Goal: Transaction & Acquisition: Purchase product/service

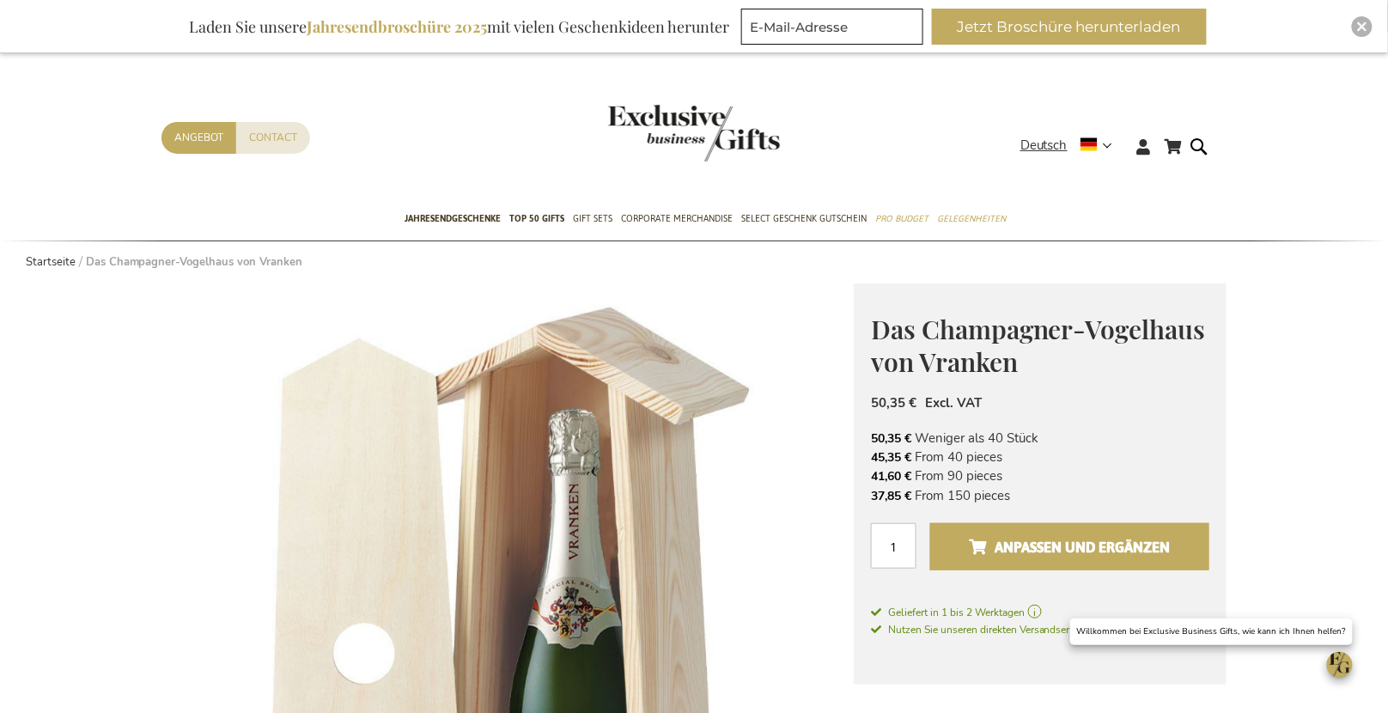
click at [1019, 542] on span "Anpassen und ergänzen" at bounding box center [1069, 546] width 201 height 27
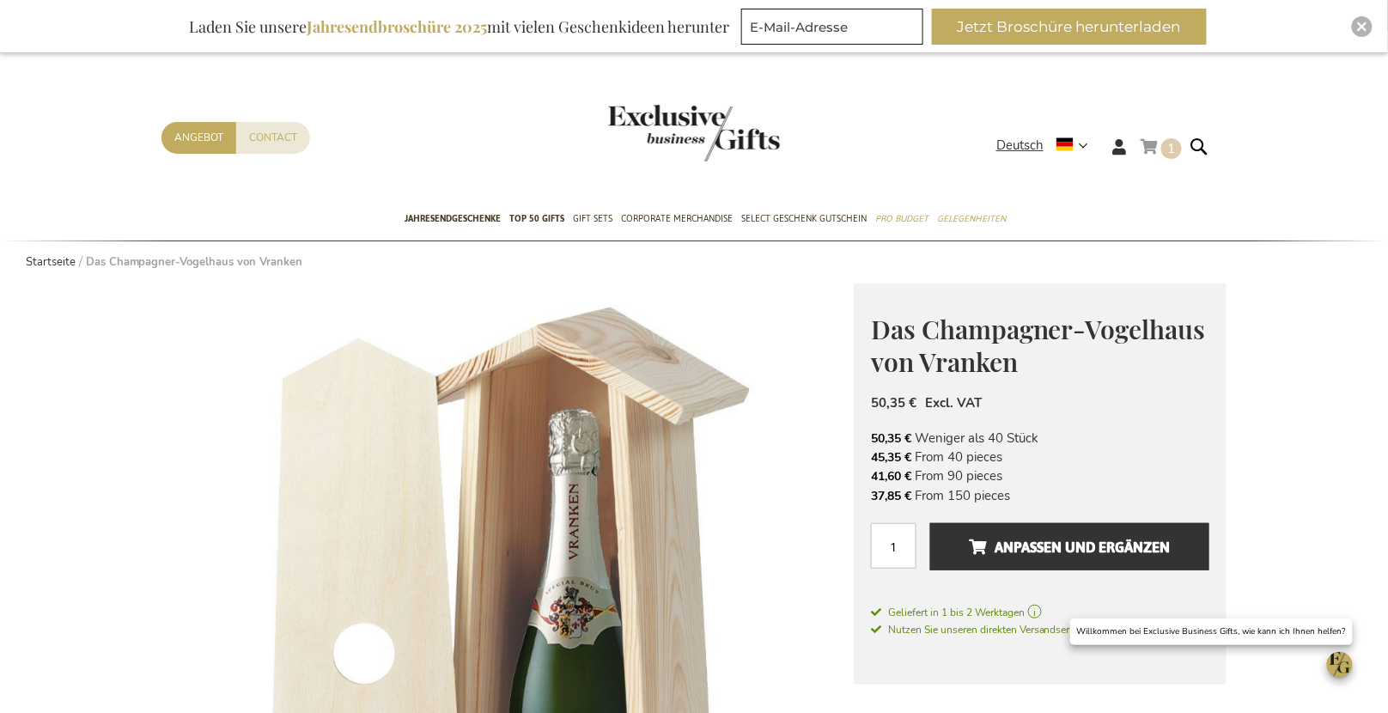
click at [1150, 141] on link "Mein Warenkorb 1 1 items" at bounding box center [1160, 150] width 41 height 28
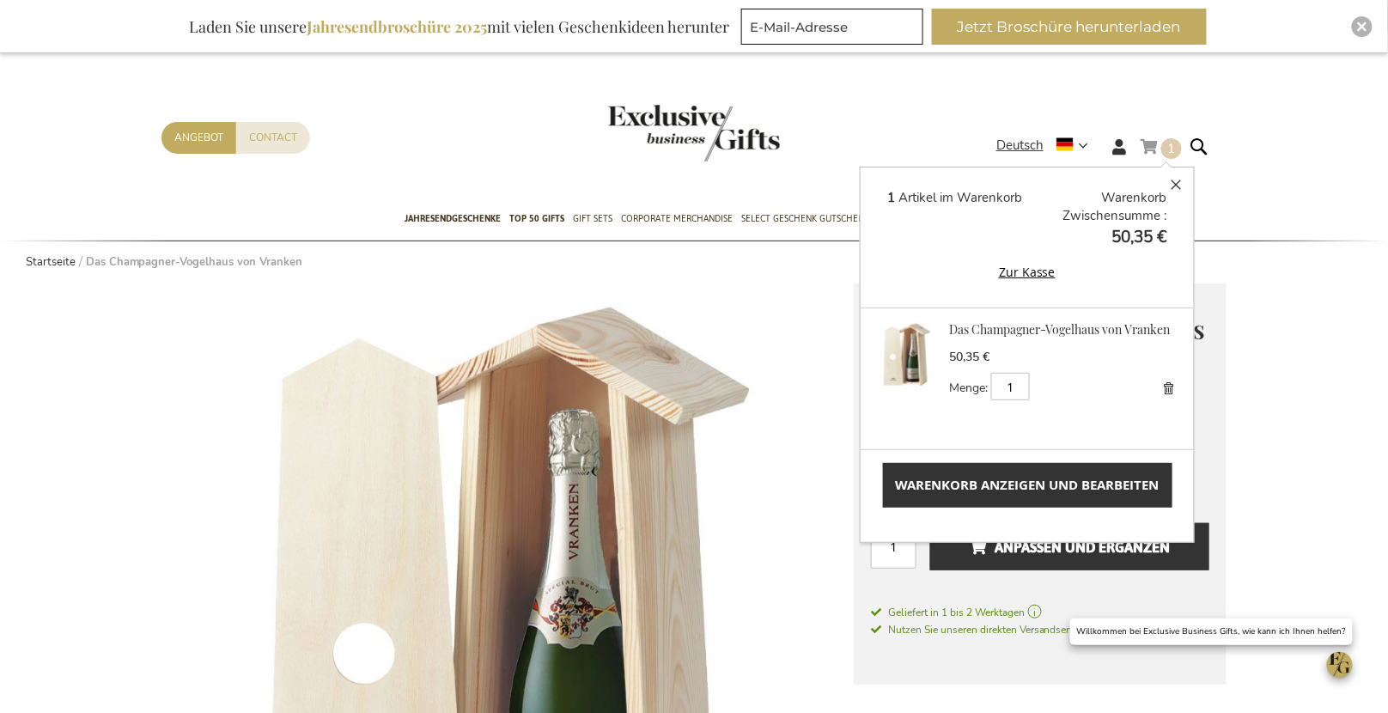
click at [913, 352] on img at bounding box center [906, 354] width 67 height 67
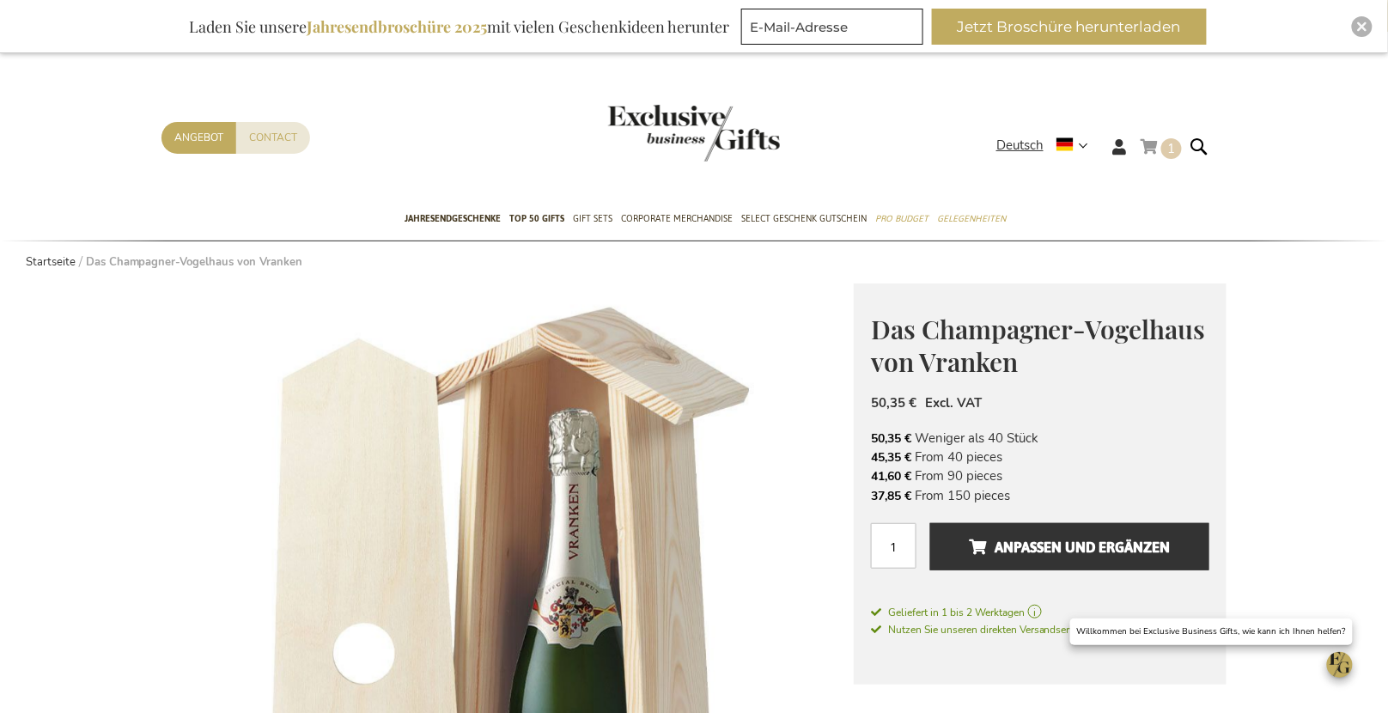
click at [1156, 147] on link "Mein Warenkorb 1 1 items" at bounding box center [1160, 150] width 41 height 28
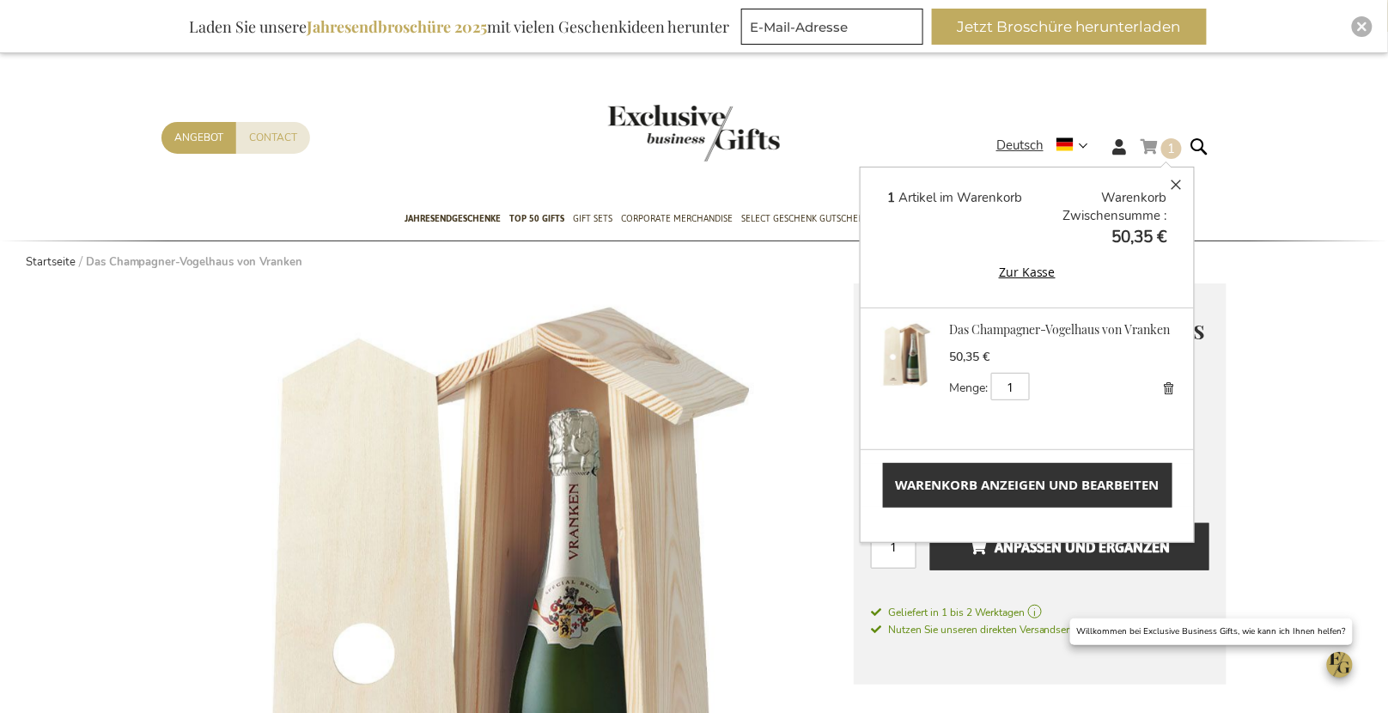
click at [1005, 480] on span "Warenkorb anzeigen und bearbeiten" at bounding box center [1028, 485] width 264 height 18
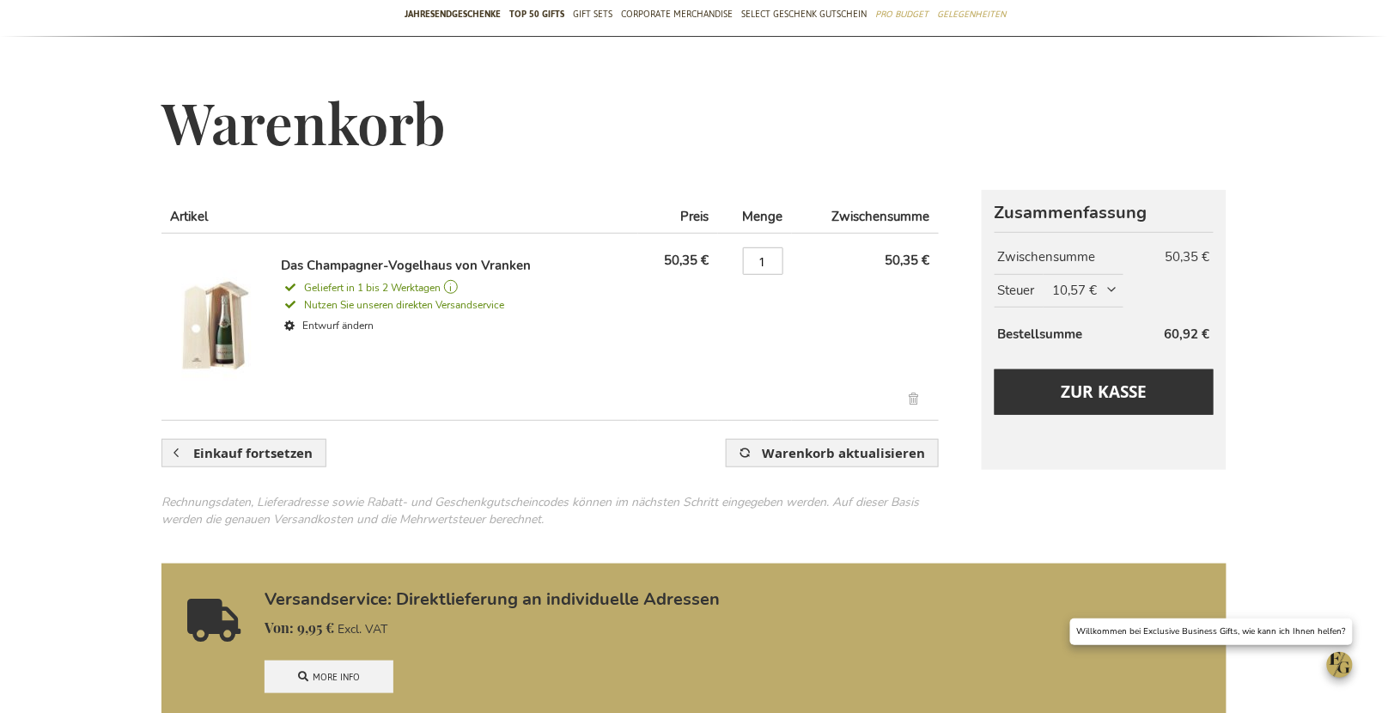
scroll to position [194, 0]
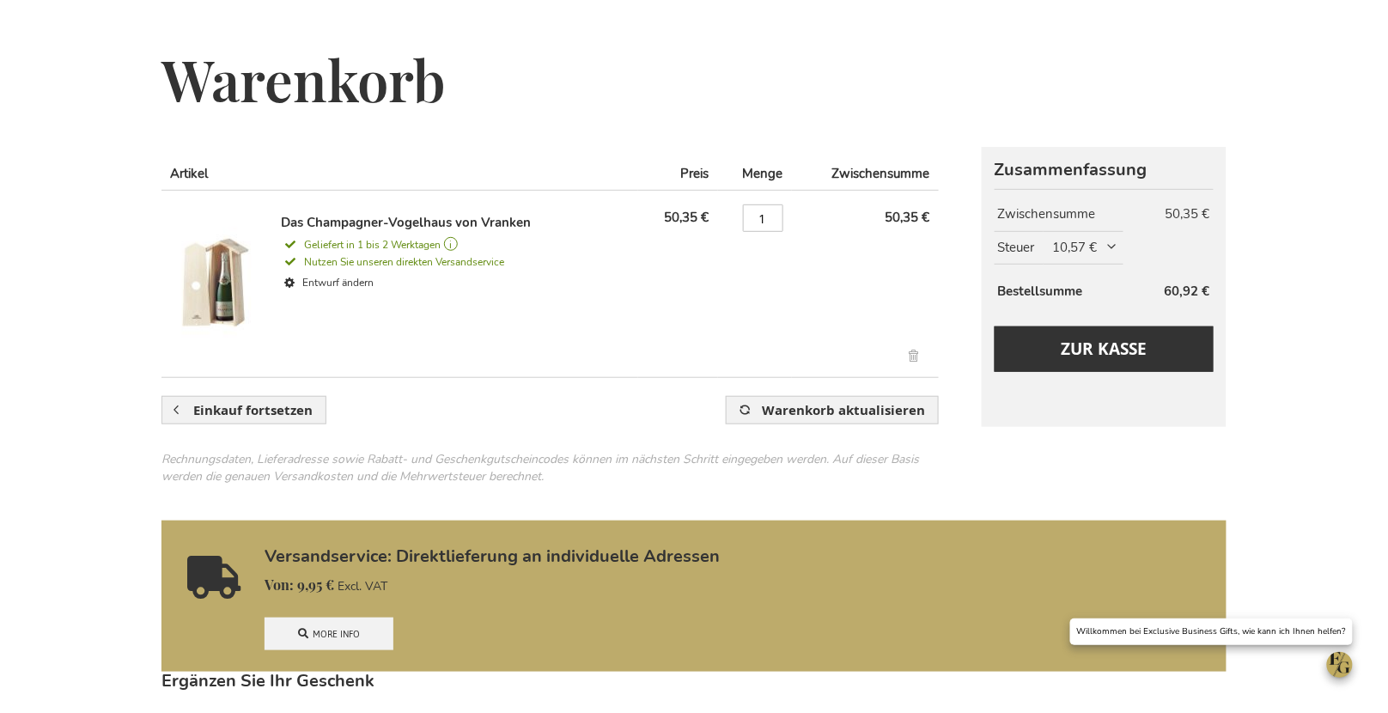
click at [1109, 240] on span "10,57 €" at bounding box center [1086, 248] width 67 height 18
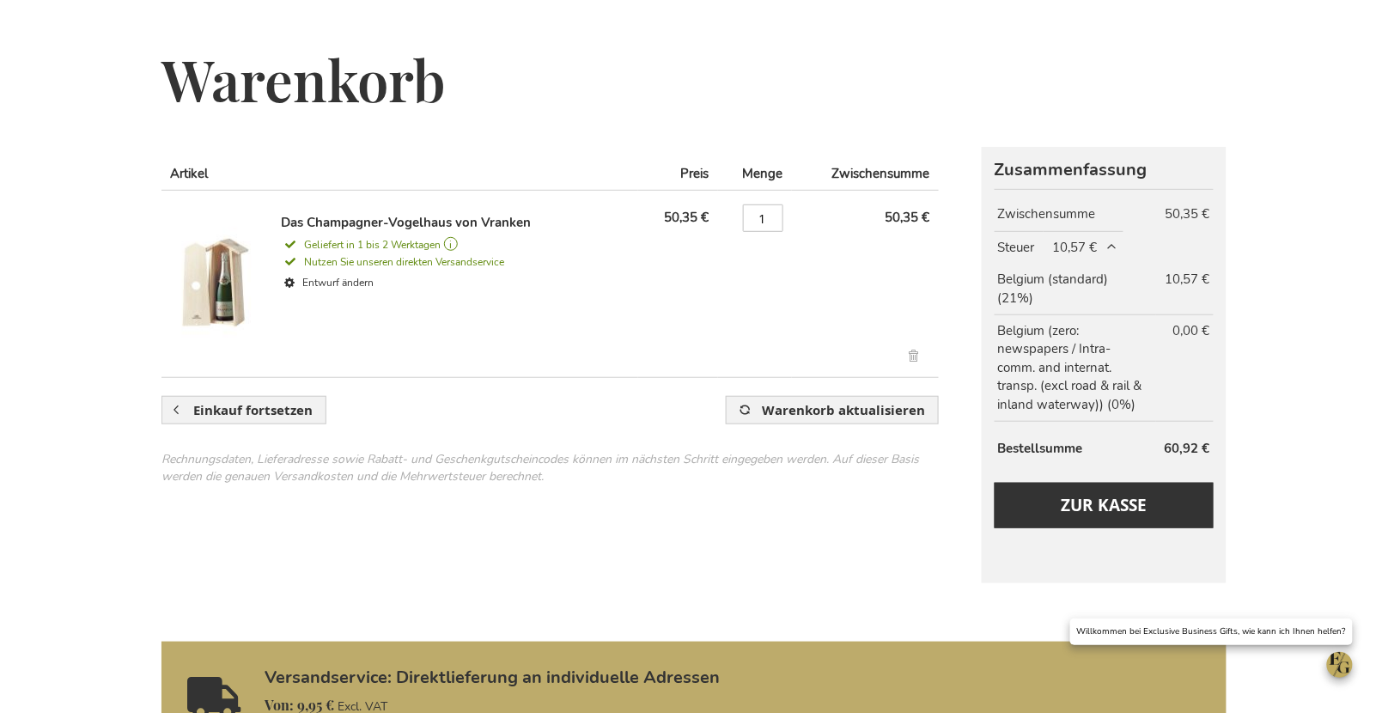
click at [1110, 241] on span "10,57 €" at bounding box center [1086, 248] width 67 height 18
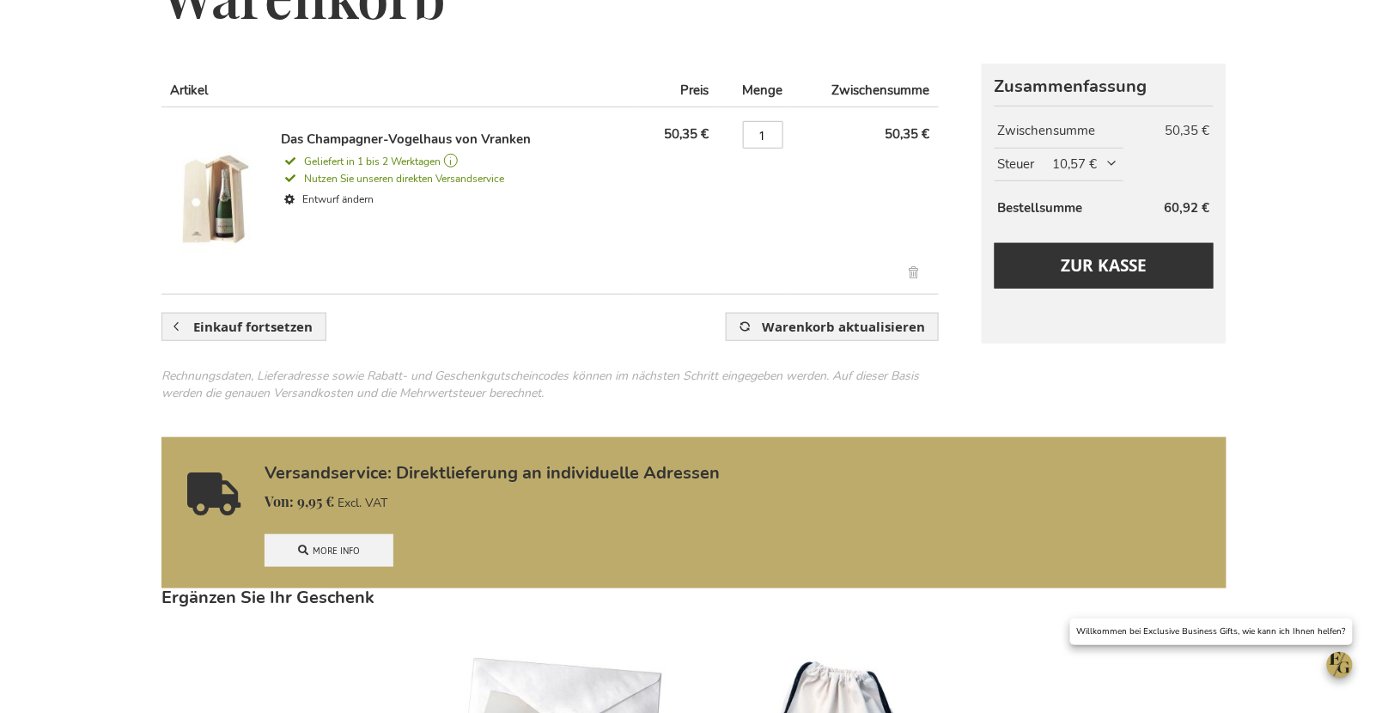
scroll to position [280, 0]
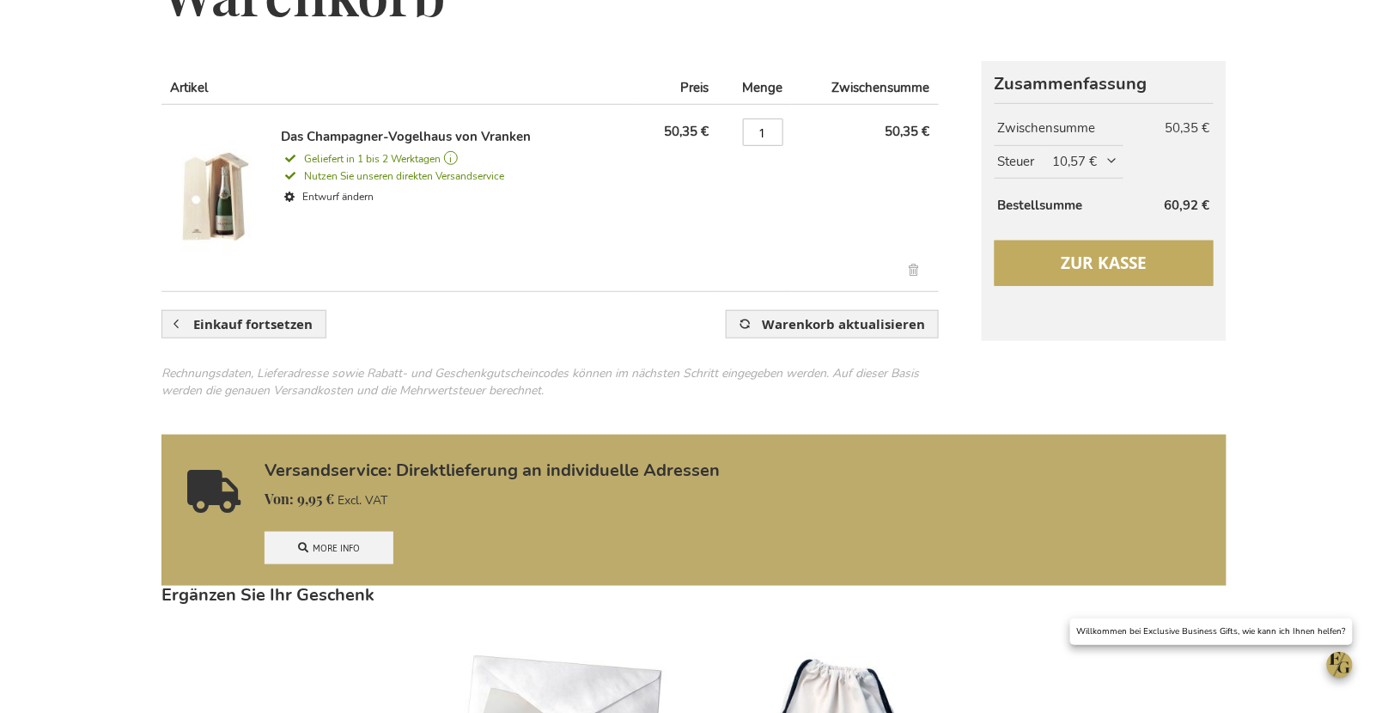
click at [1087, 268] on span "Zur Kasse" at bounding box center [1104, 263] width 86 height 22
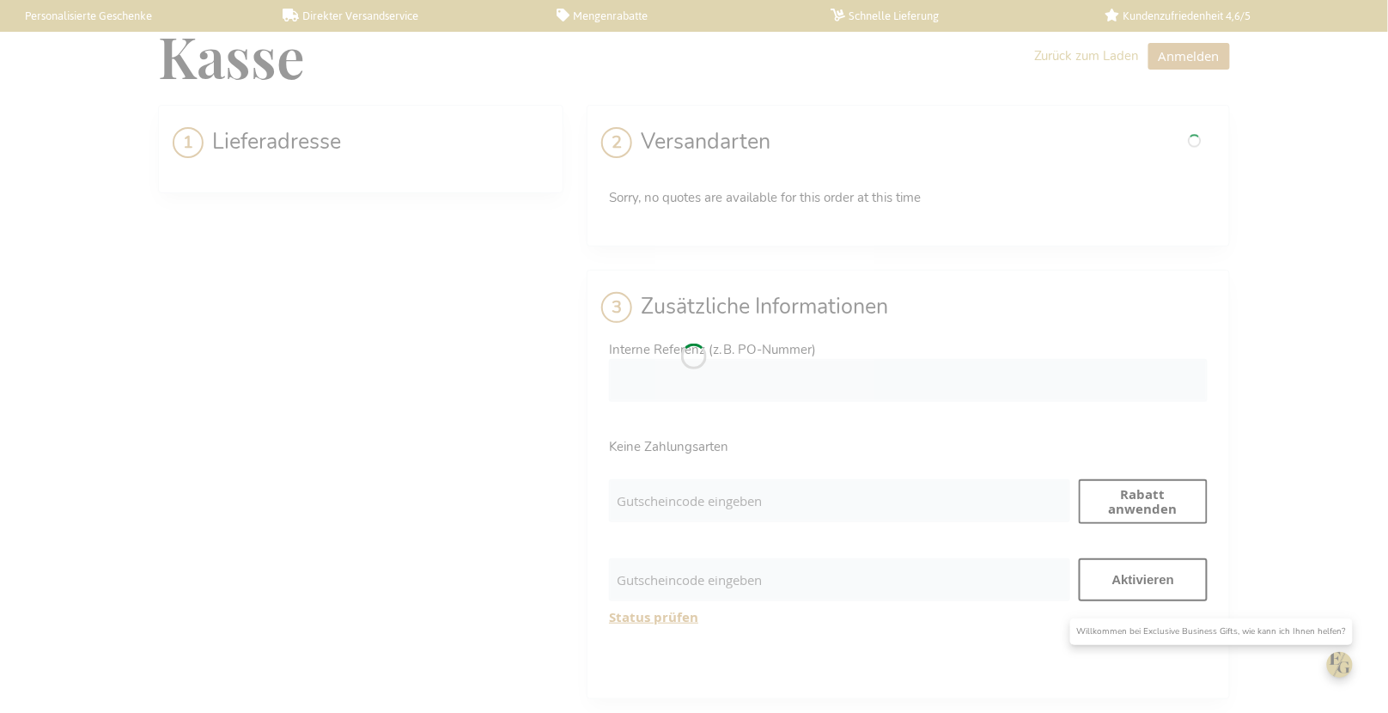
select select "BE"
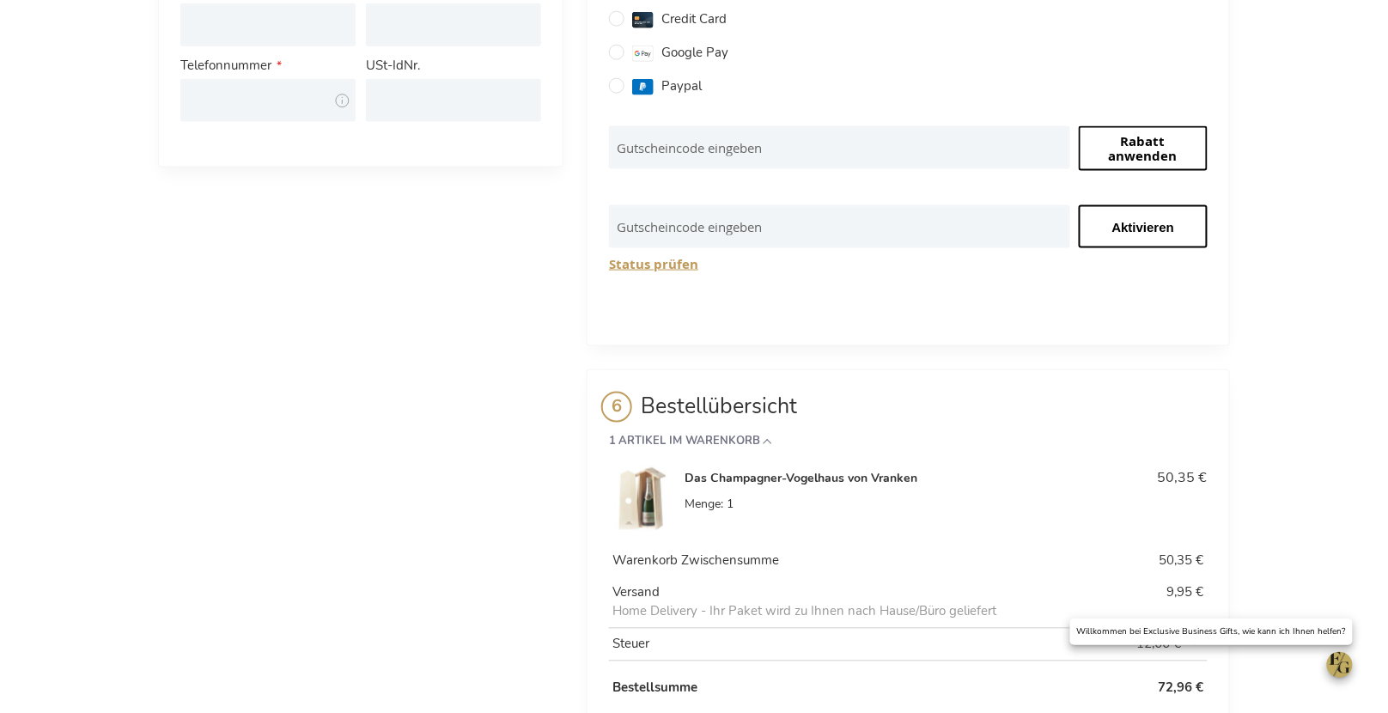
scroll to position [773, 0]
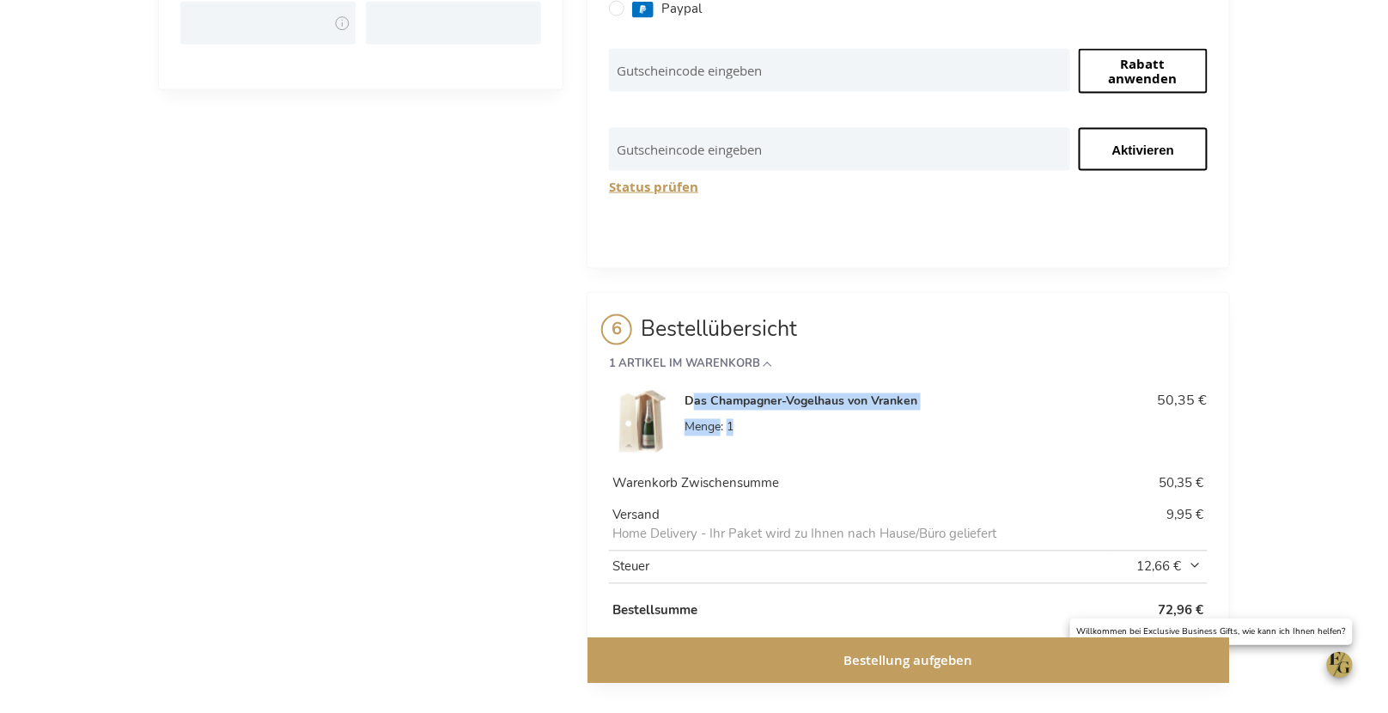
drag, startPoint x: 693, startPoint y: 377, endPoint x: 904, endPoint y: 400, distance: 212.5
click at [906, 400] on div "Das Champagner-Vogelhaus von Vranken Menge 1" at bounding box center [900, 412] width 432 height 49
click at [816, 416] on div "Das Champagner-Vogelhaus von Vranken Menge 1 50,35 €" at bounding box center [908, 421] width 599 height 67
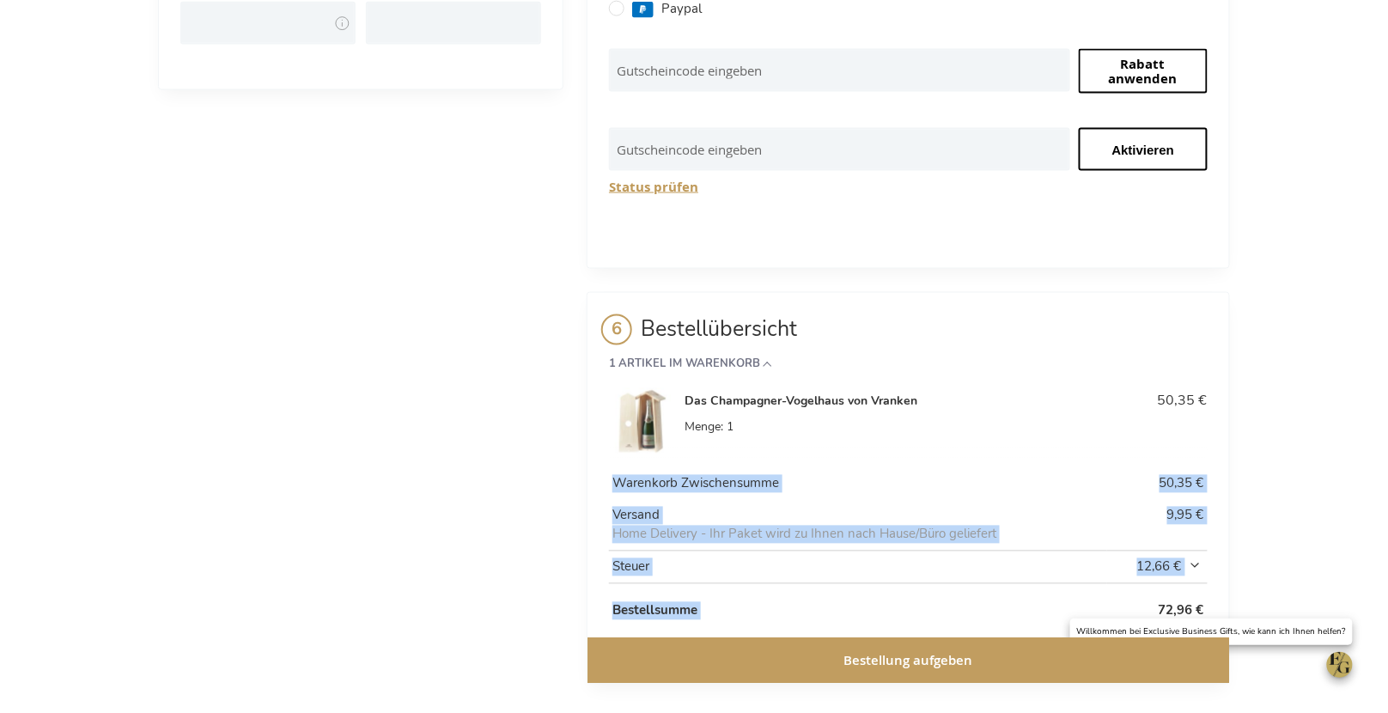
drag, startPoint x: 1195, startPoint y: 594, endPoint x: 1211, endPoint y: 591, distance: 16.7
click at [1212, 591] on aside "Schließen Bestellübersicht 1 Artikel im Warenkorb Das Champagner-Vogelhaus von …" at bounding box center [908, 488] width 643 height 392
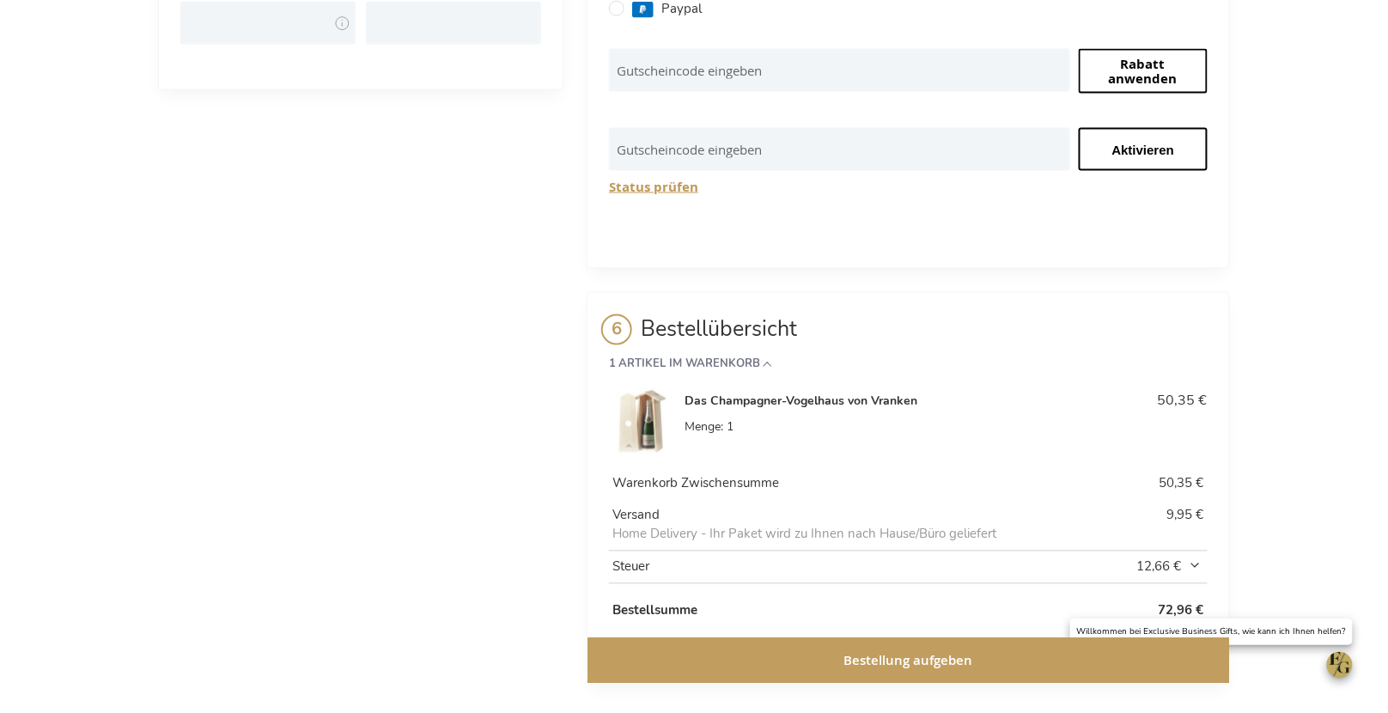
click at [735, 526] on span "Home Delivery - Ihr Paket wird zu Ihnen nach Hause/Büro geliefert" at bounding box center [855, 535] width 486 height 18
click at [1200, 558] on span "12,66 €" at bounding box center [1160, 567] width 88 height 18
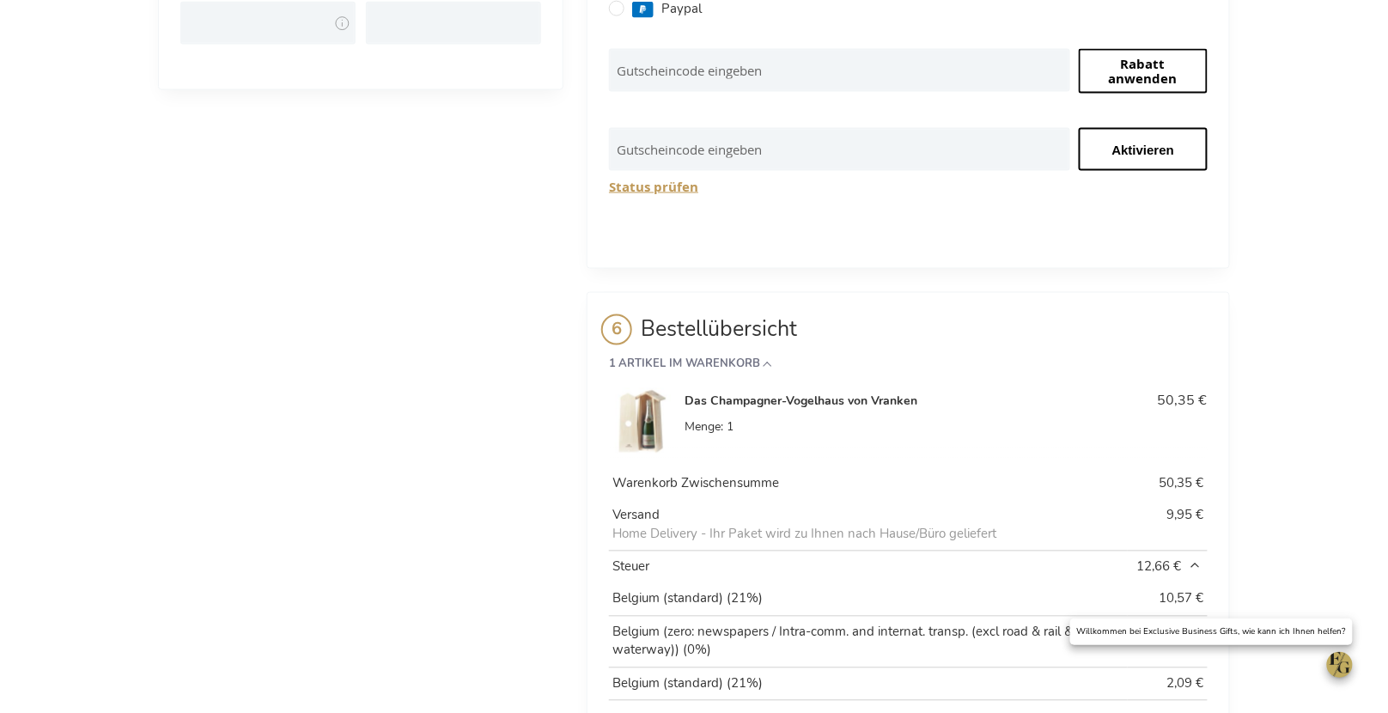
scroll to position [889, 0]
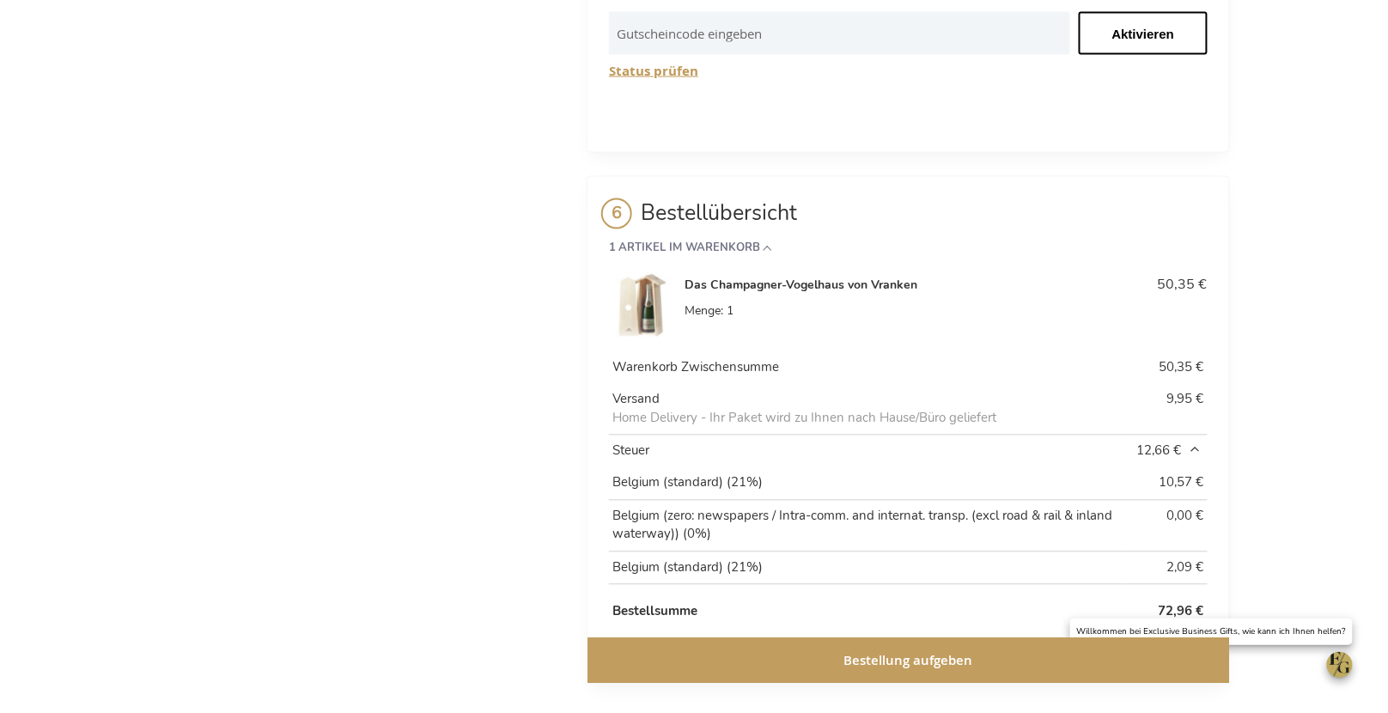
click at [1200, 442] on span "12,66 €" at bounding box center [1170, 451] width 67 height 18
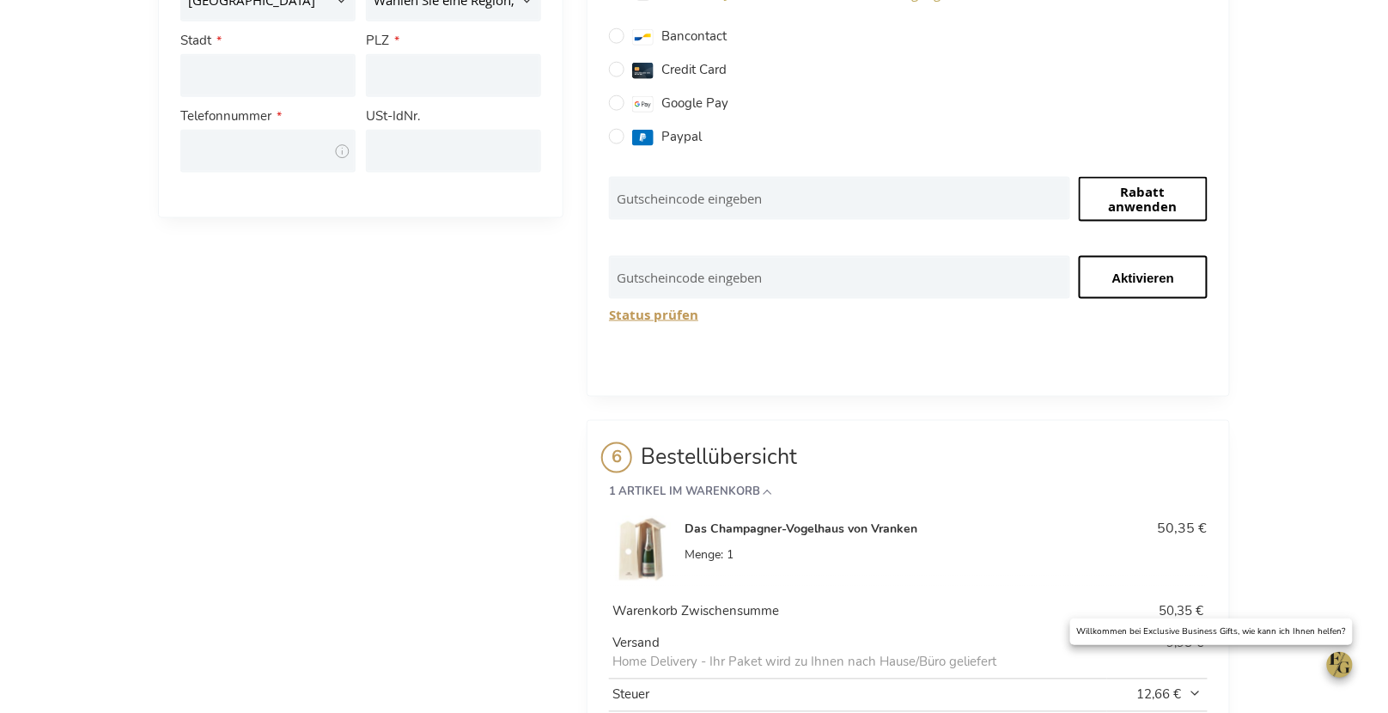
scroll to position [773, 0]
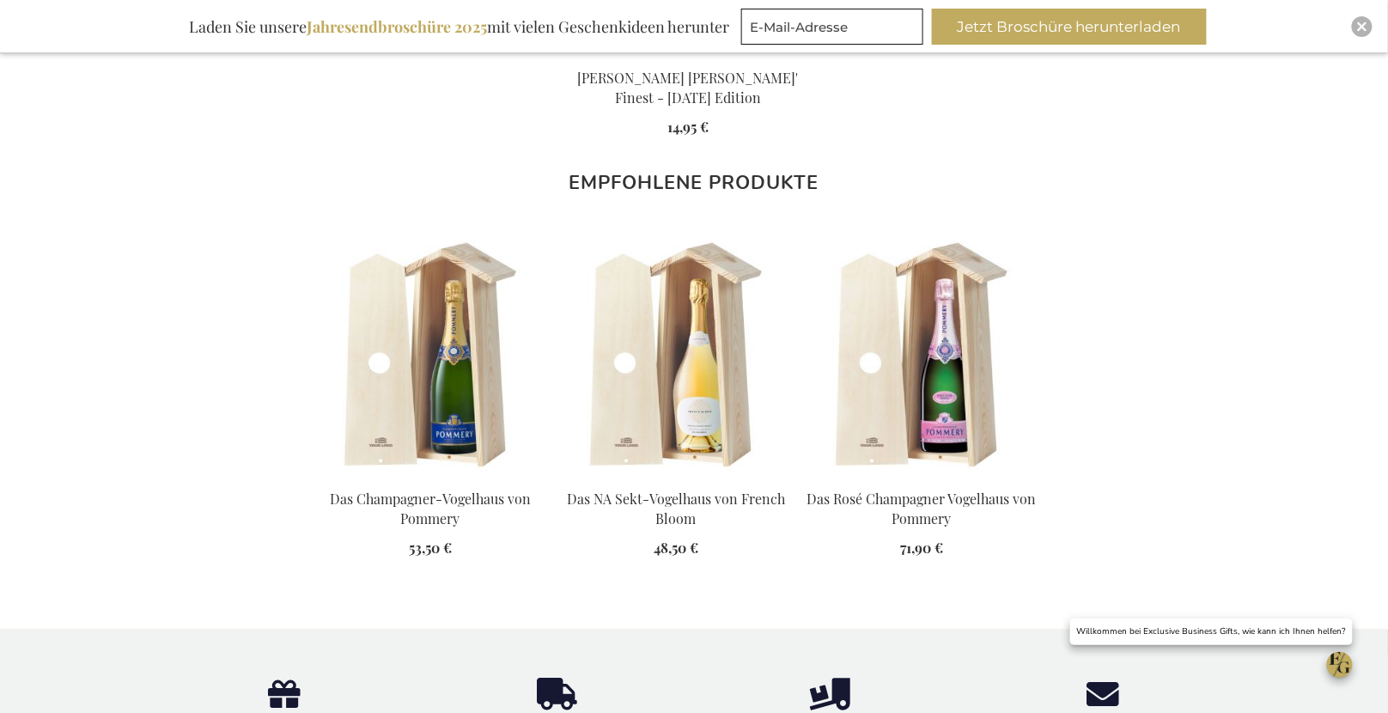
scroll to position [1748, 0]
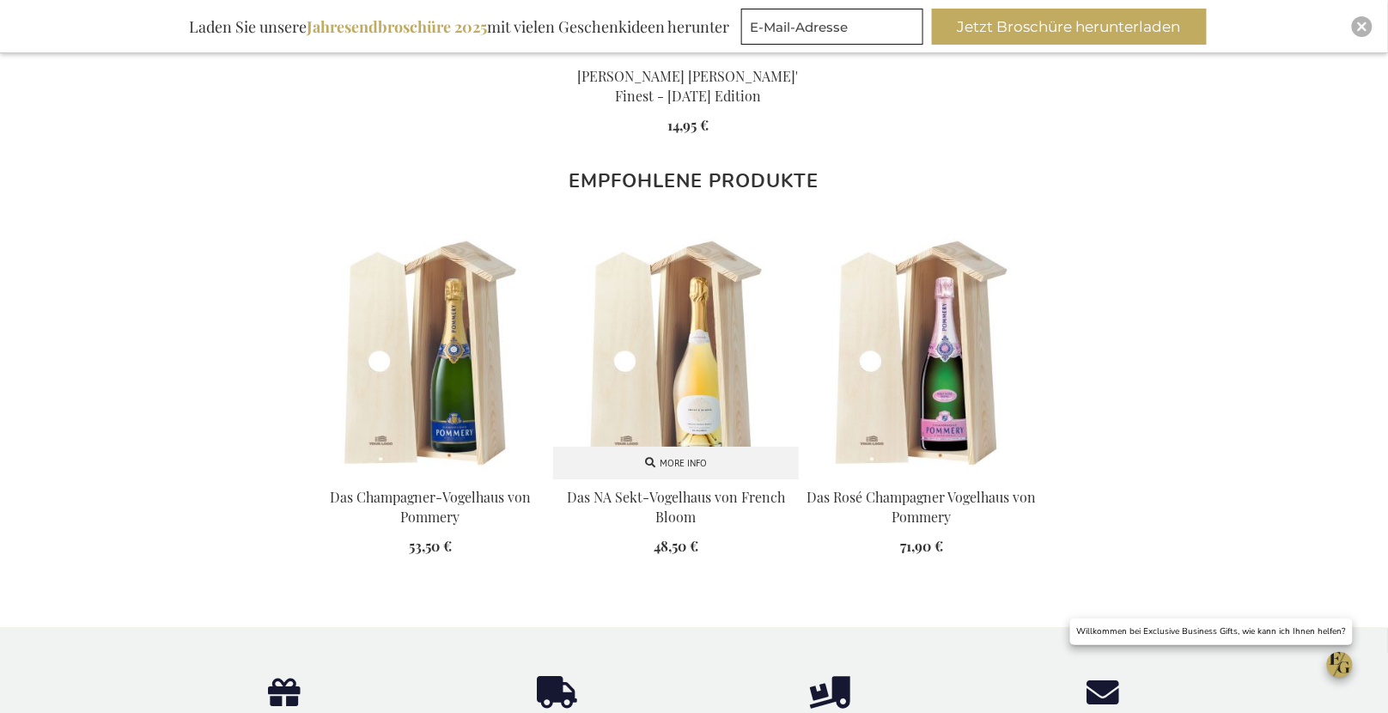
click at [620, 458] on link "More info" at bounding box center [676, 463] width 246 height 33
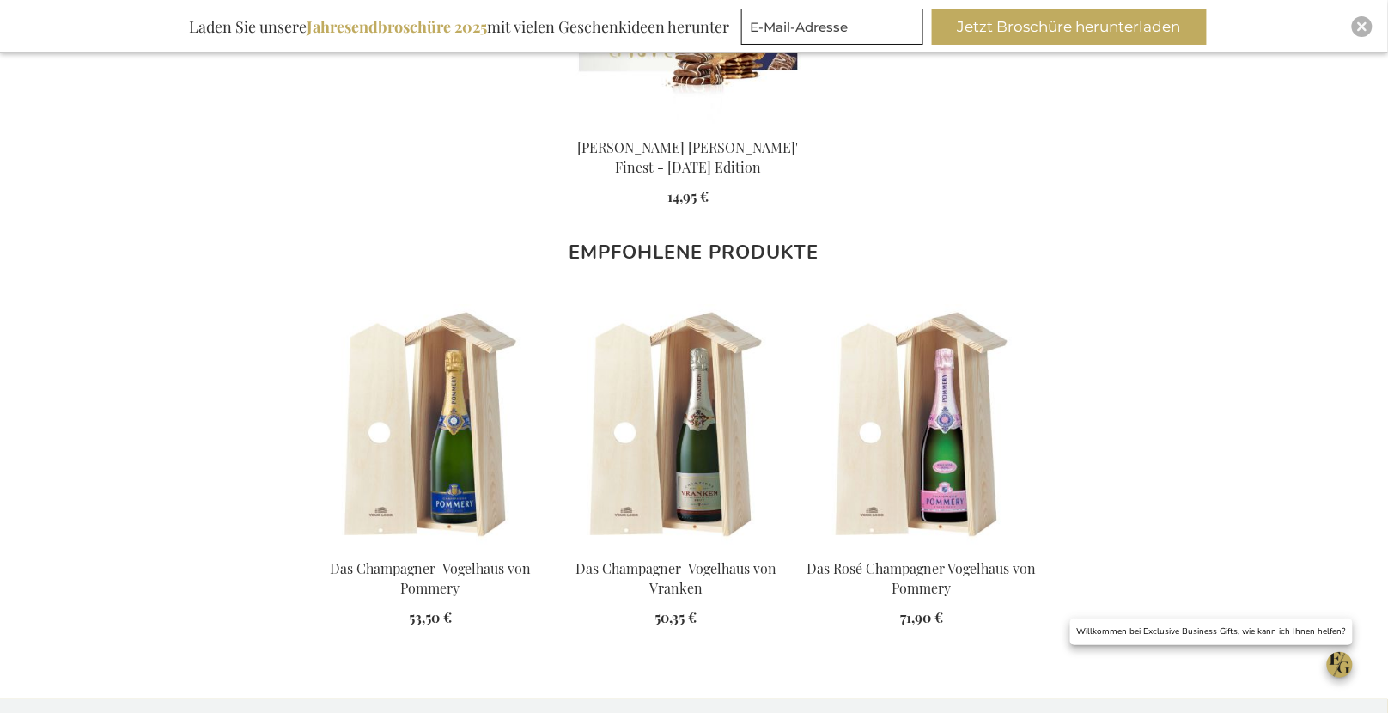
scroll to position [1699, 0]
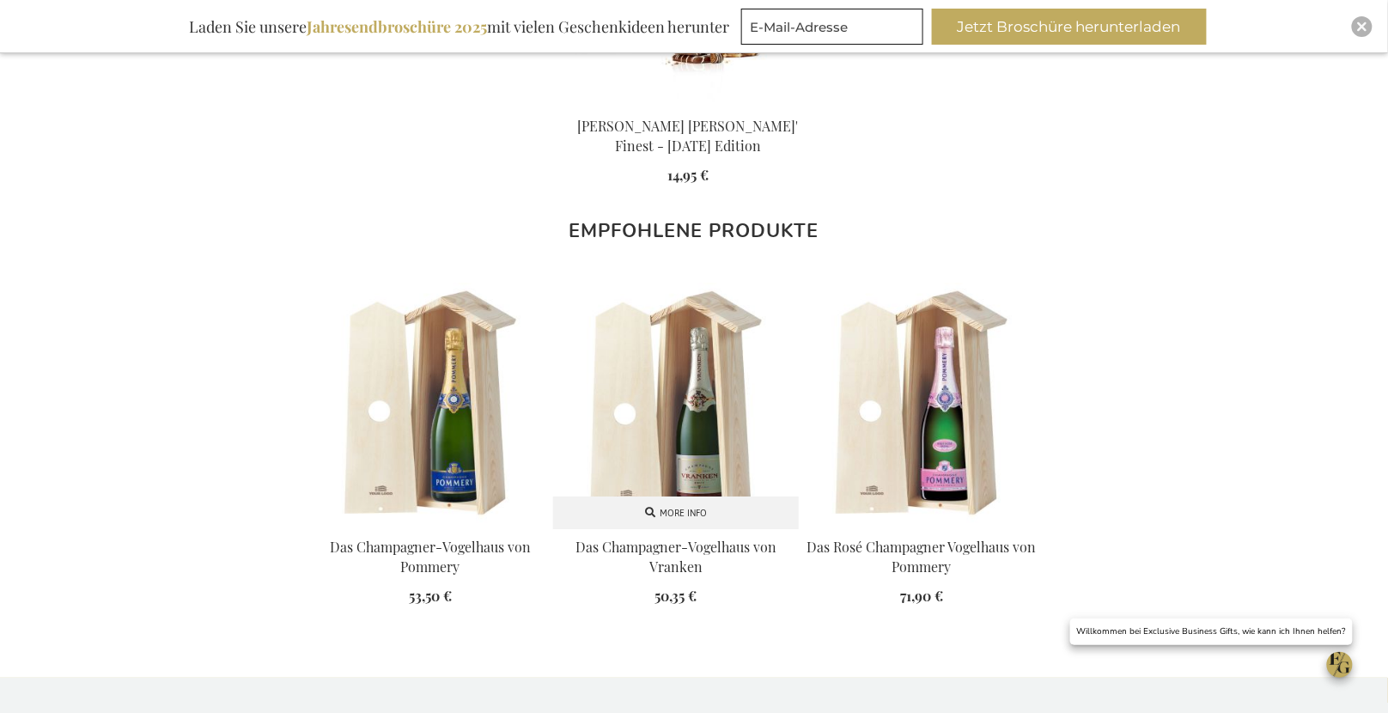
click at [616, 431] on img at bounding box center [676, 406] width 246 height 246
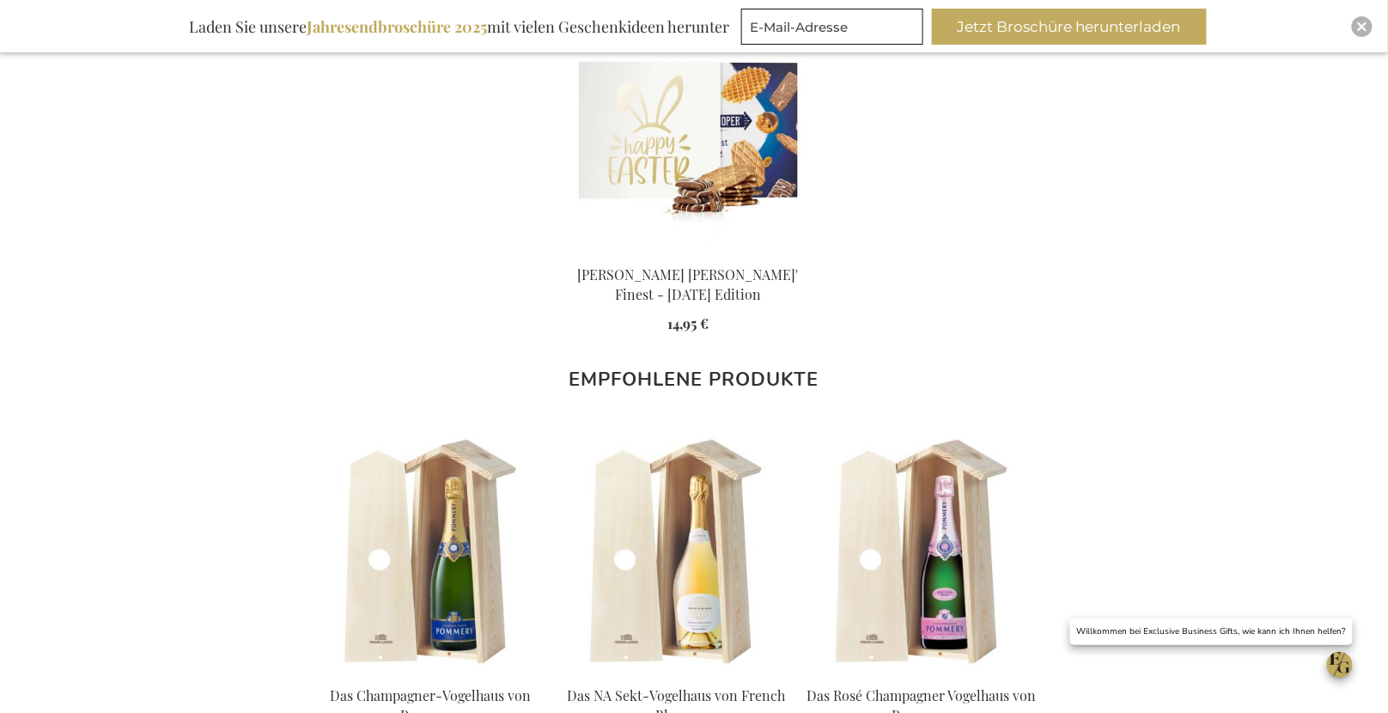
scroll to position [1552, 0]
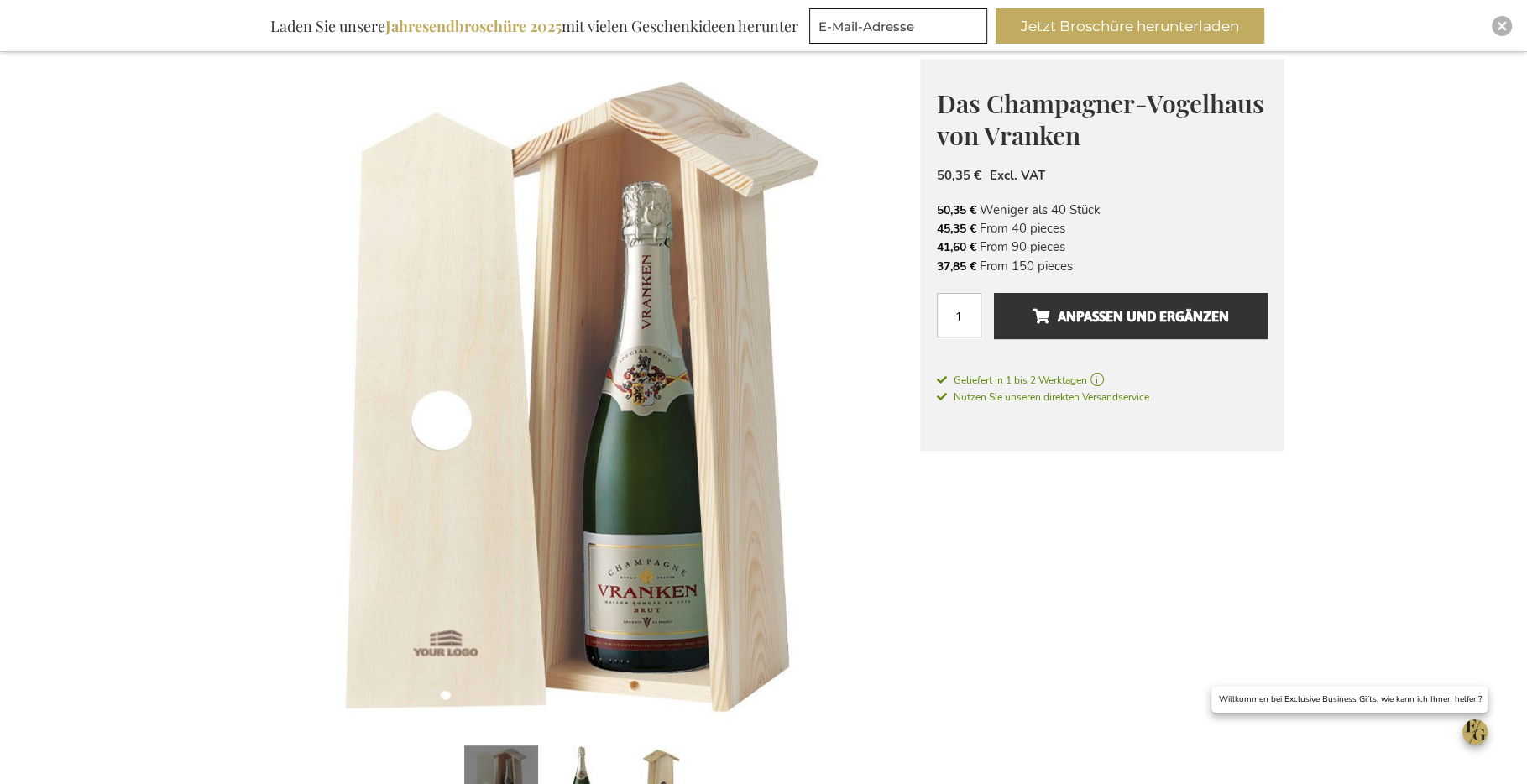
scroll to position [223, 0]
